Goal: Task Accomplishment & Management: Complete application form

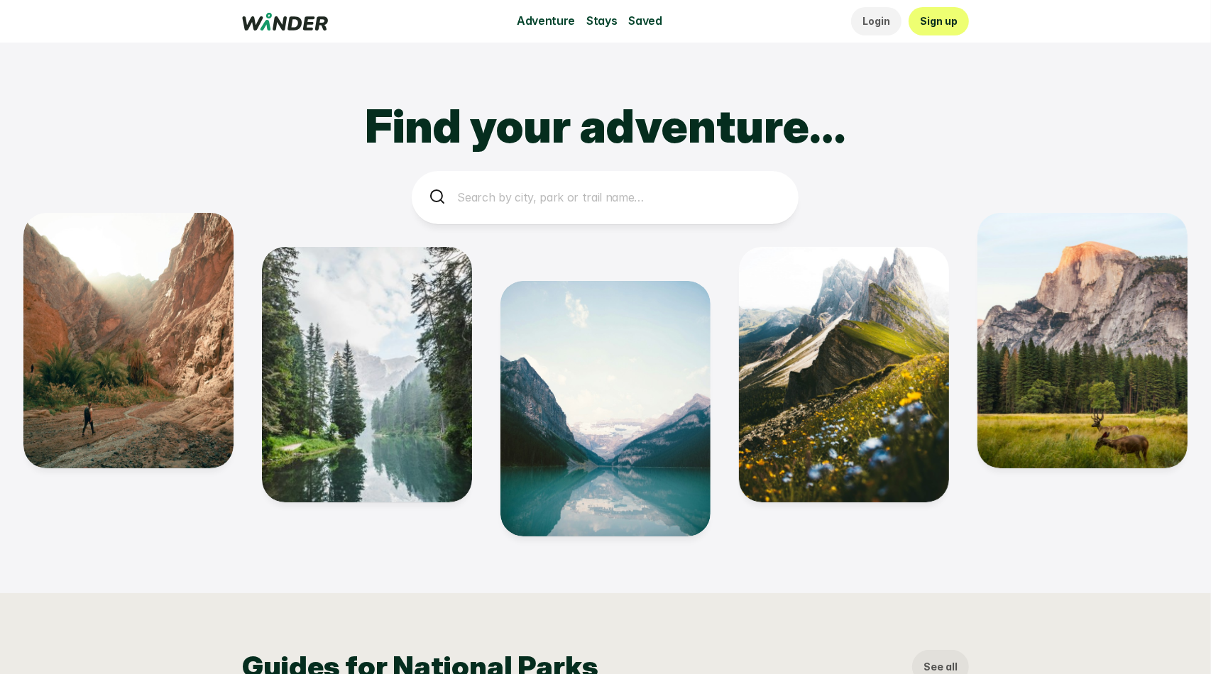
click at [940, 17] on p "Sign up" at bounding box center [939, 21] width 38 height 16
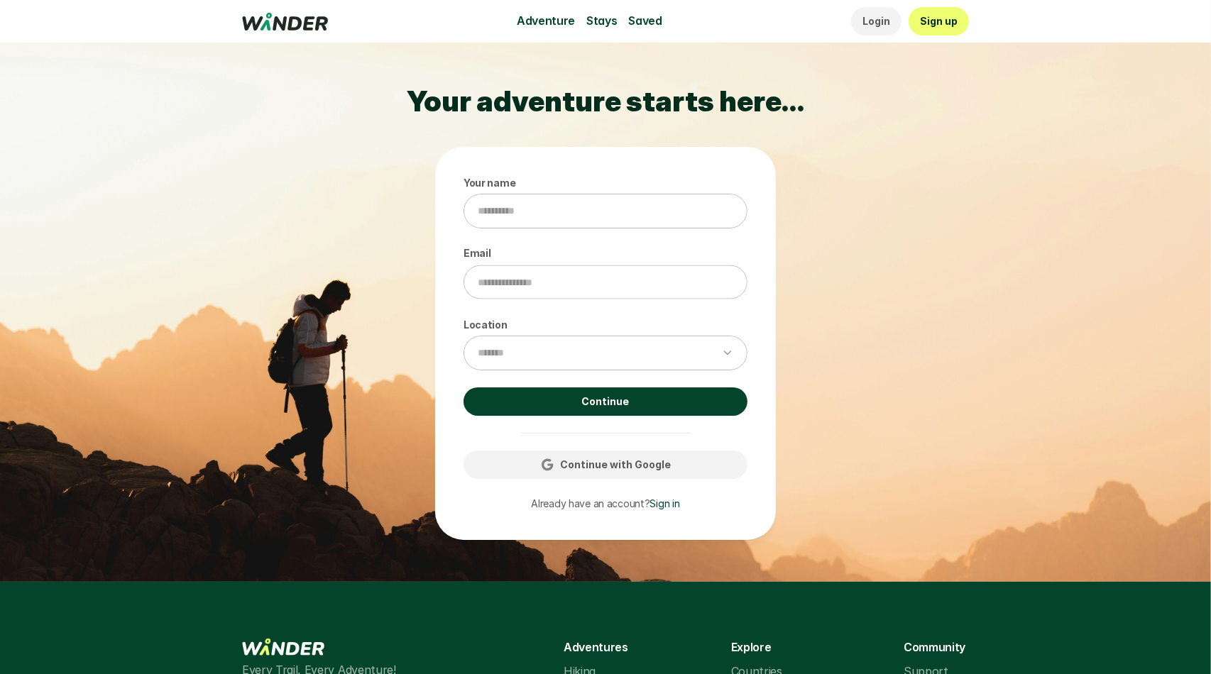
click at [559, 401] on link "Continue" at bounding box center [606, 402] width 284 height 28
